Goal: Information Seeking & Learning: Learn about a topic

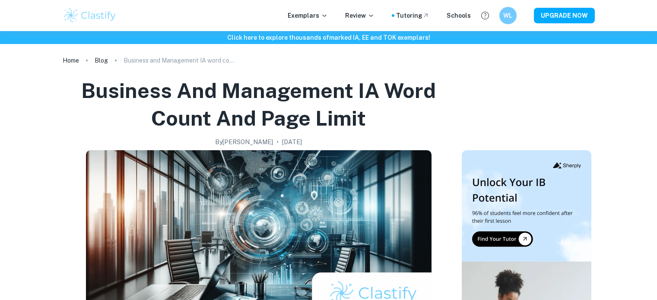
checkbox input "true"
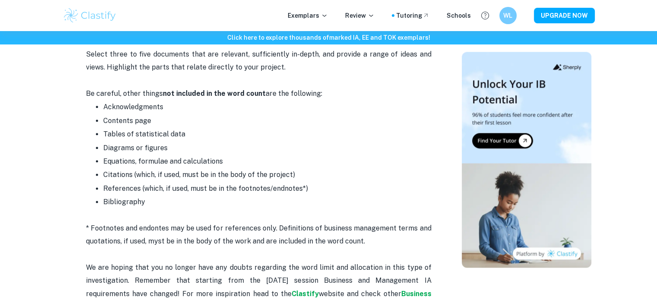
scroll to position [1061, 0]
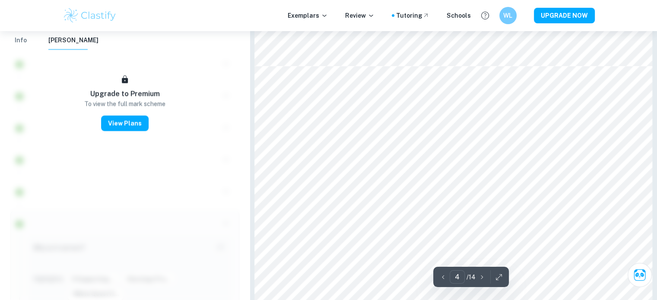
scroll to position [1653, 0]
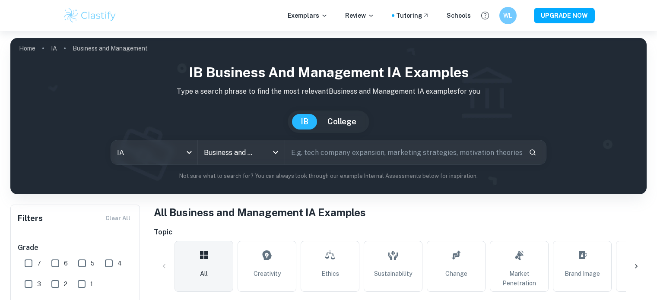
scroll to position [266, 0]
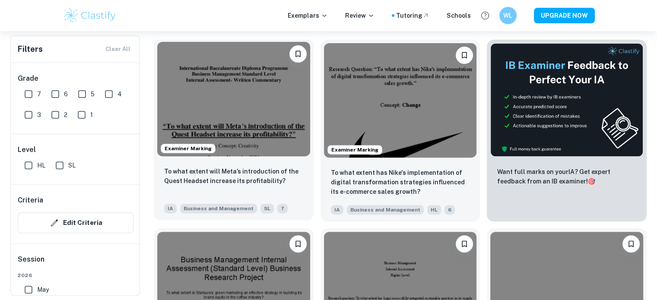
click at [242, 90] on img at bounding box center [233, 99] width 153 height 114
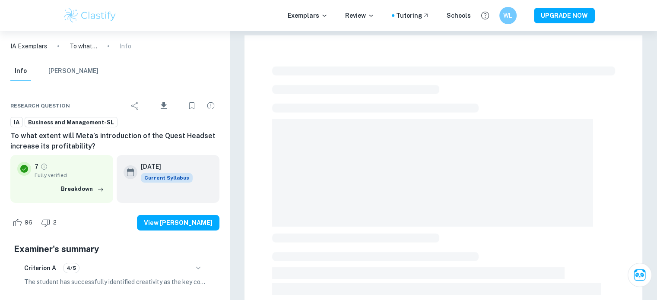
scroll to position [117, 0]
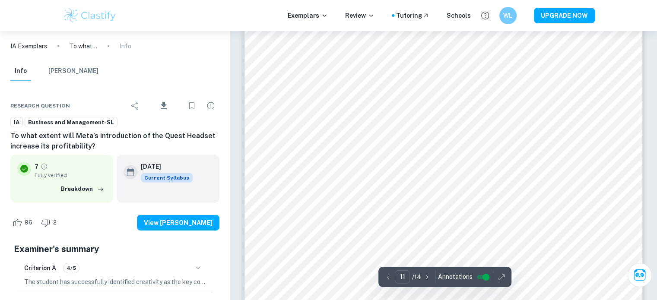
type input "12"
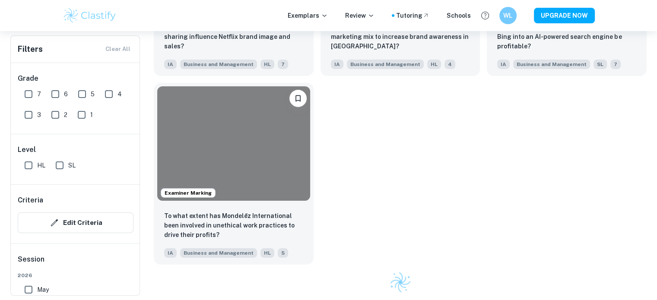
scroll to position [266, 0]
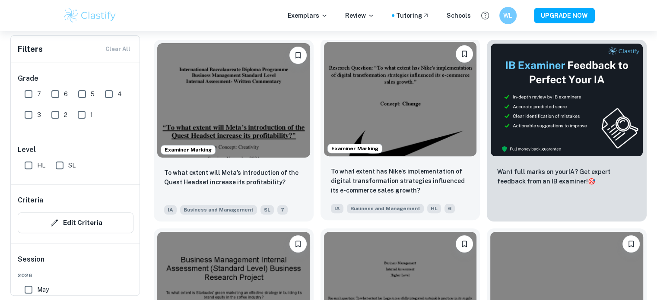
click at [382, 147] on img at bounding box center [400, 99] width 153 height 114
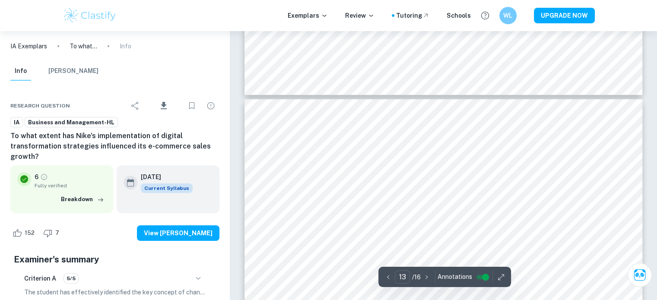
scroll to position [6361, 0]
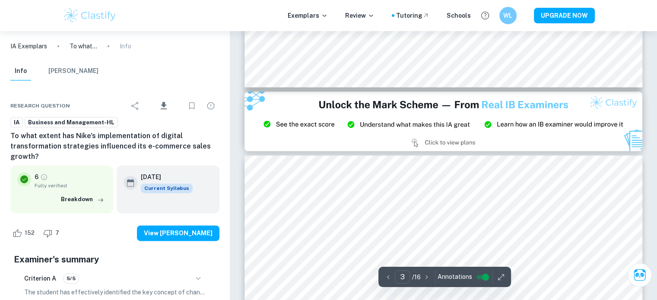
type input "2"
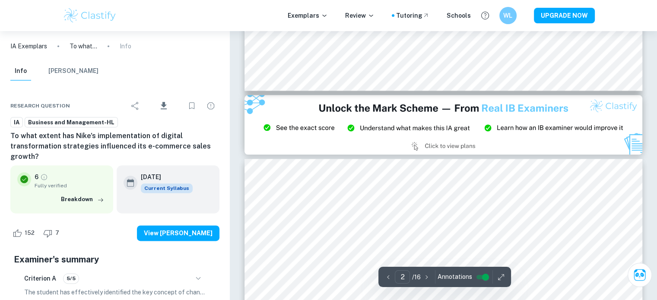
scroll to position [1042, 0]
